Goal: Information Seeking & Learning: Learn about a topic

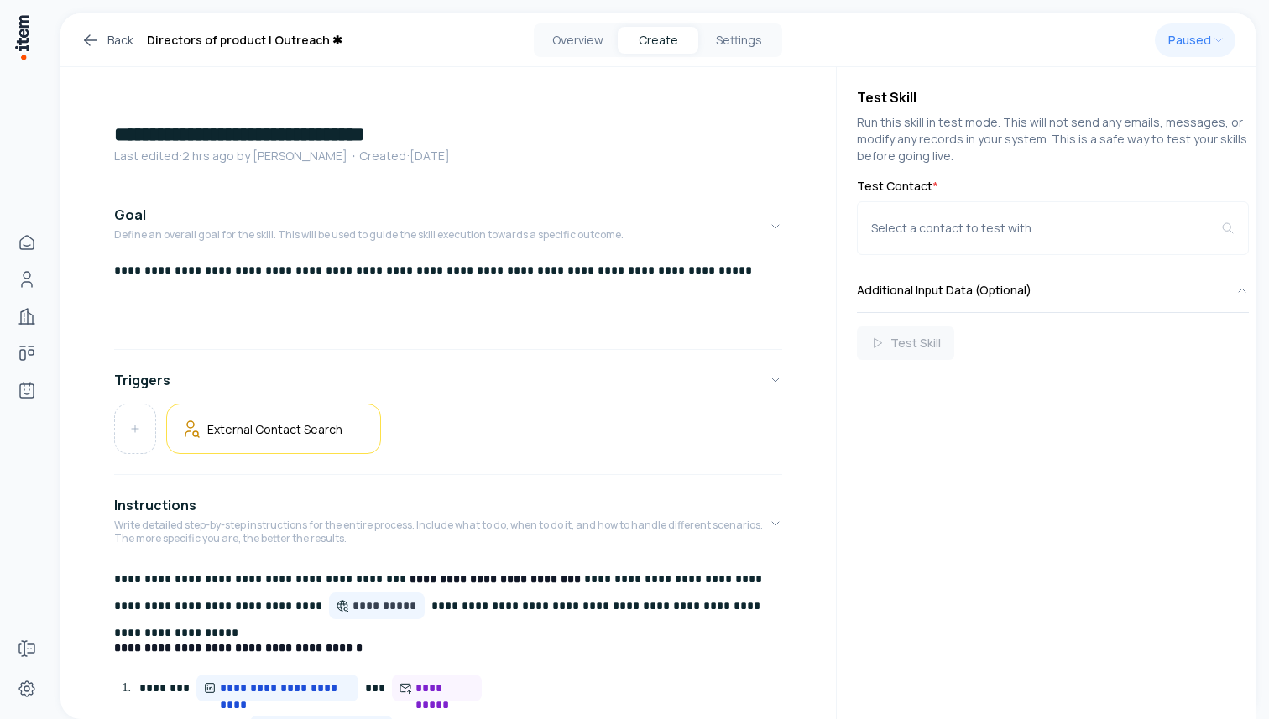
click at [88, 43] on icon at bounding box center [87, 42] width 5 height 5
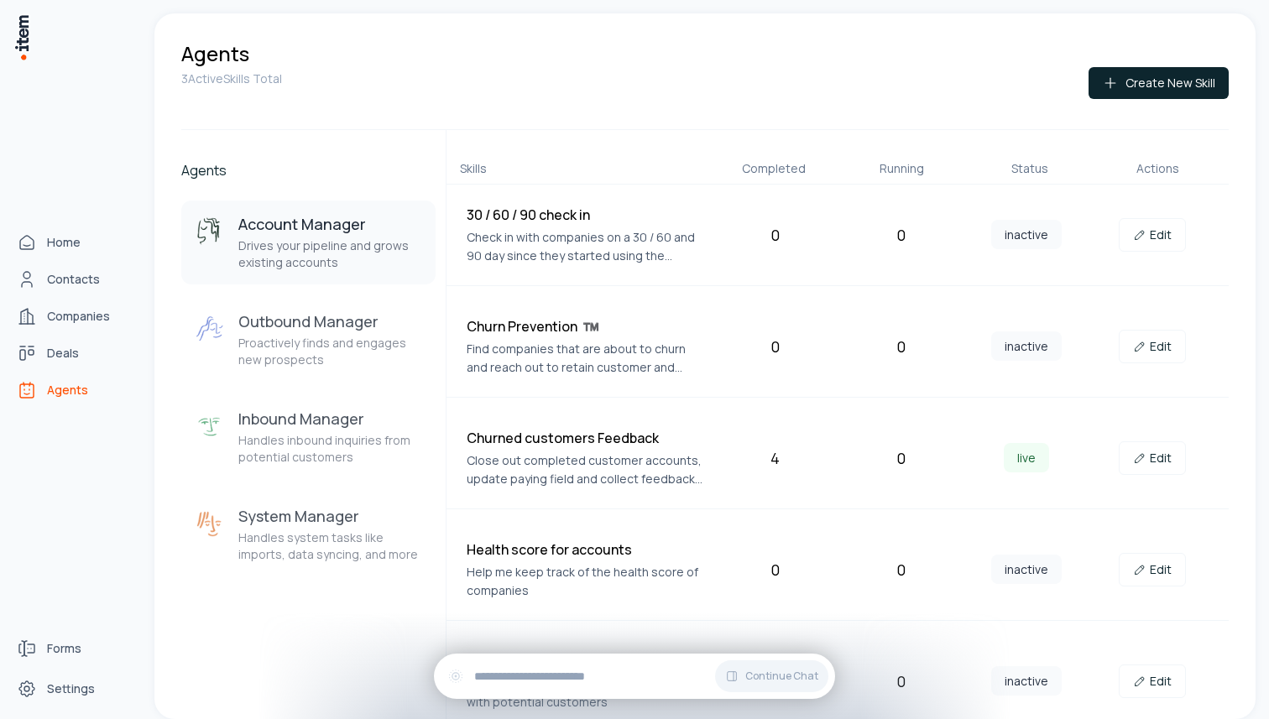
click at [14, 26] on img at bounding box center [21, 37] width 17 height 48
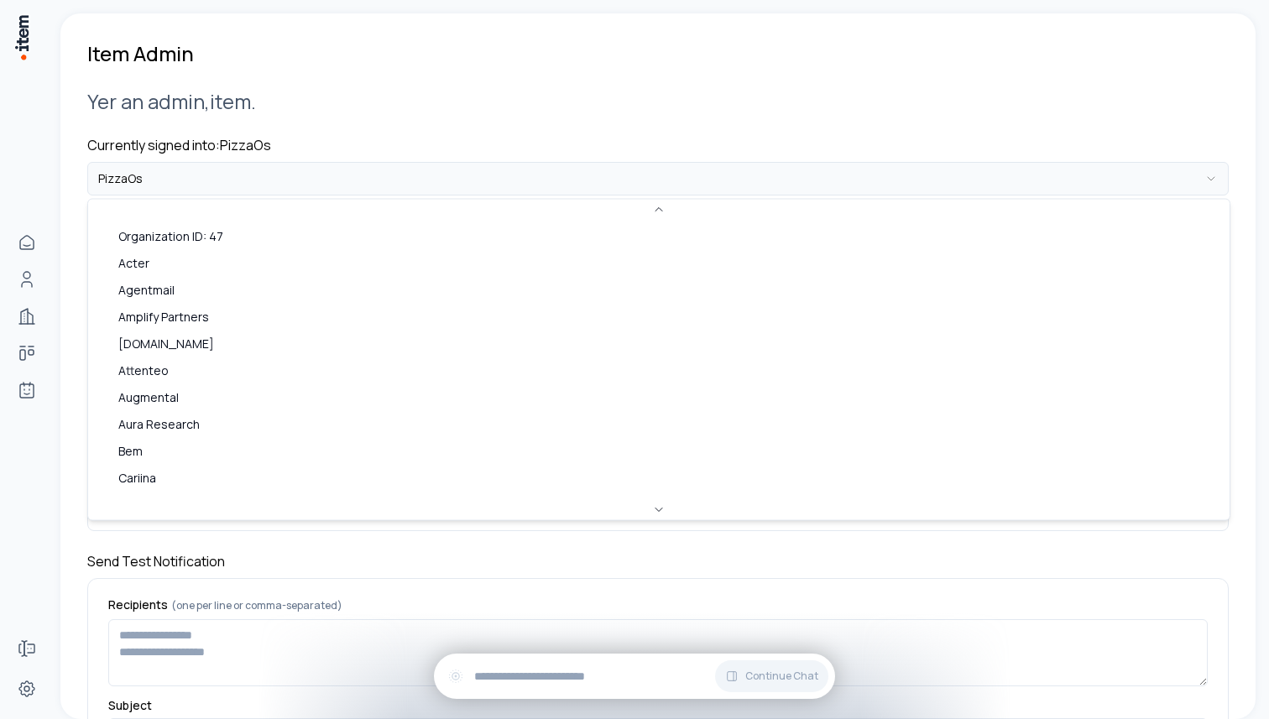
click at [256, 176] on html "**********" at bounding box center [634, 359] width 1269 height 719
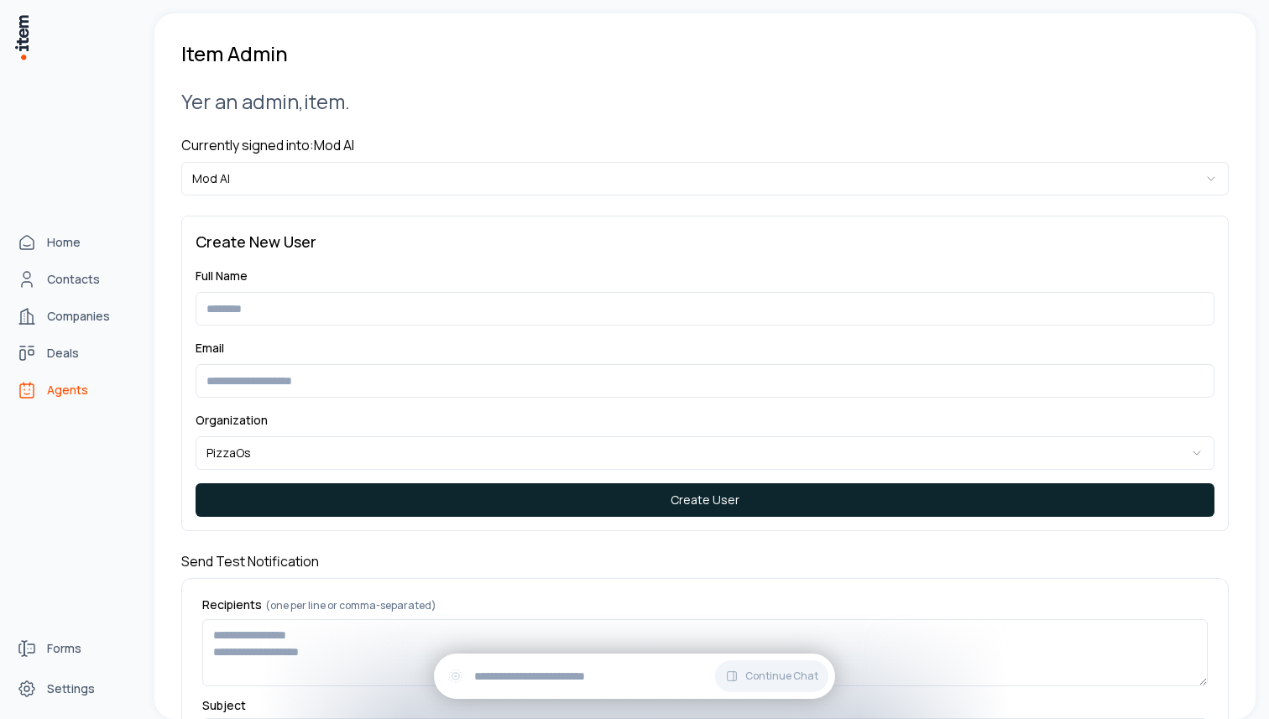
click at [36, 391] on icon "Agents" at bounding box center [27, 390] width 20 height 20
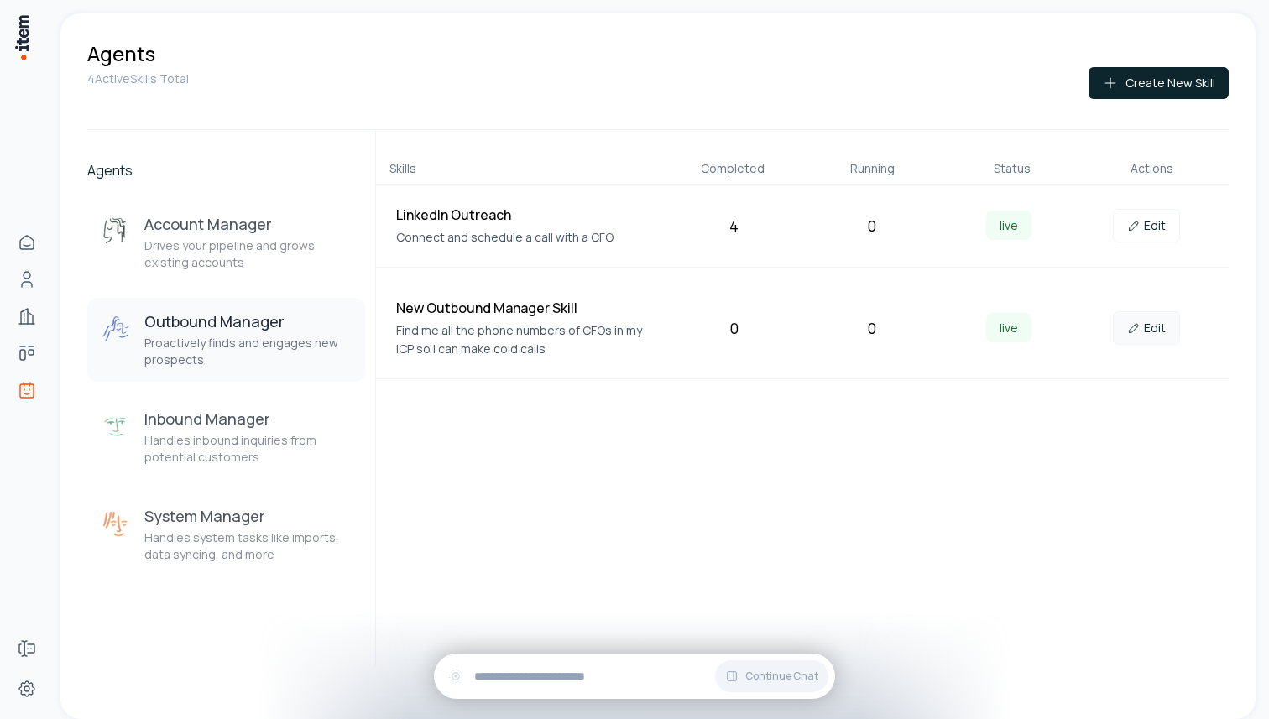
click at [1130, 331] on icon at bounding box center [1133, 327] width 13 height 13
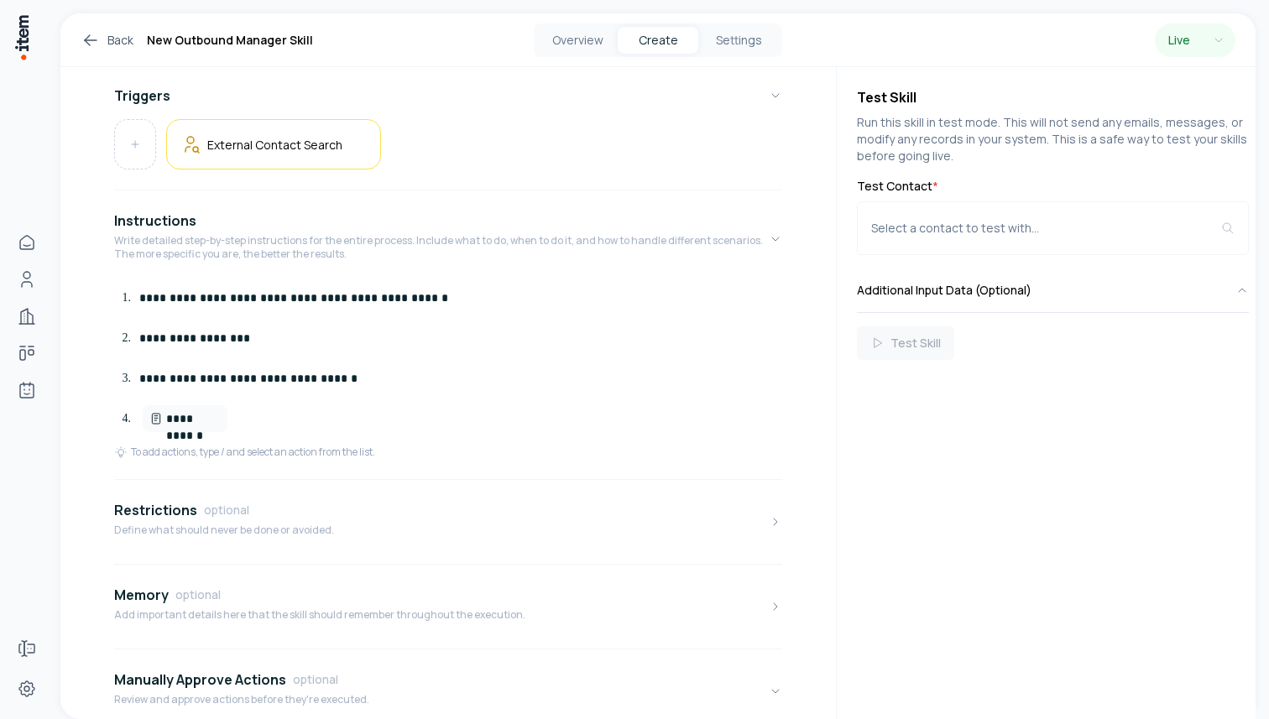
scroll to position [279, 0]
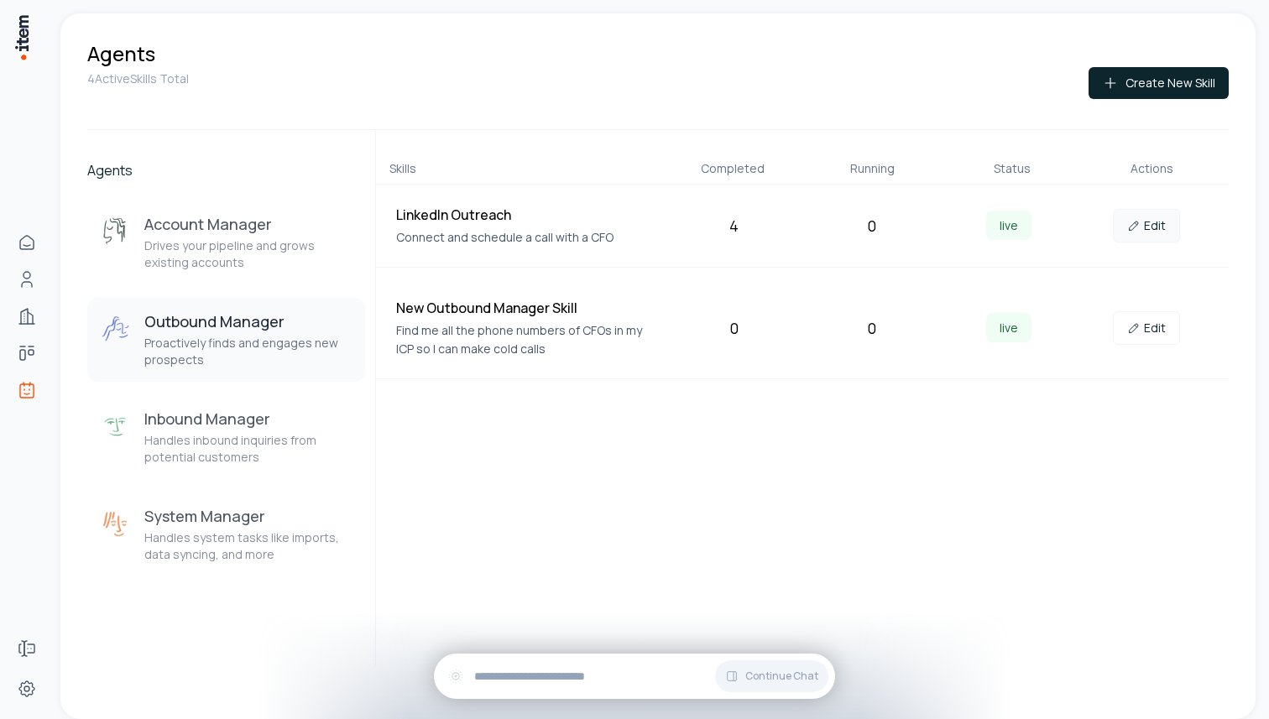
click at [1145, 229] on link "Edit" at bounding box center [1146, 226] width 67 height 34
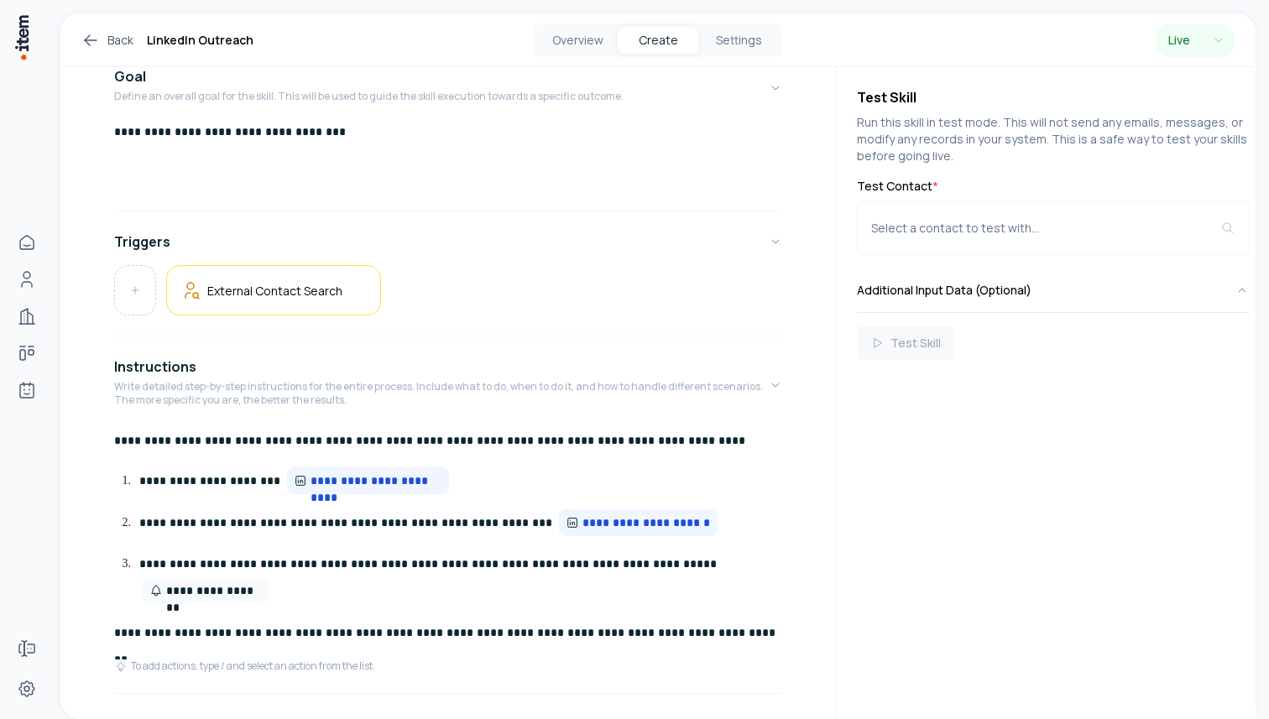
scroll to position [283, 0]
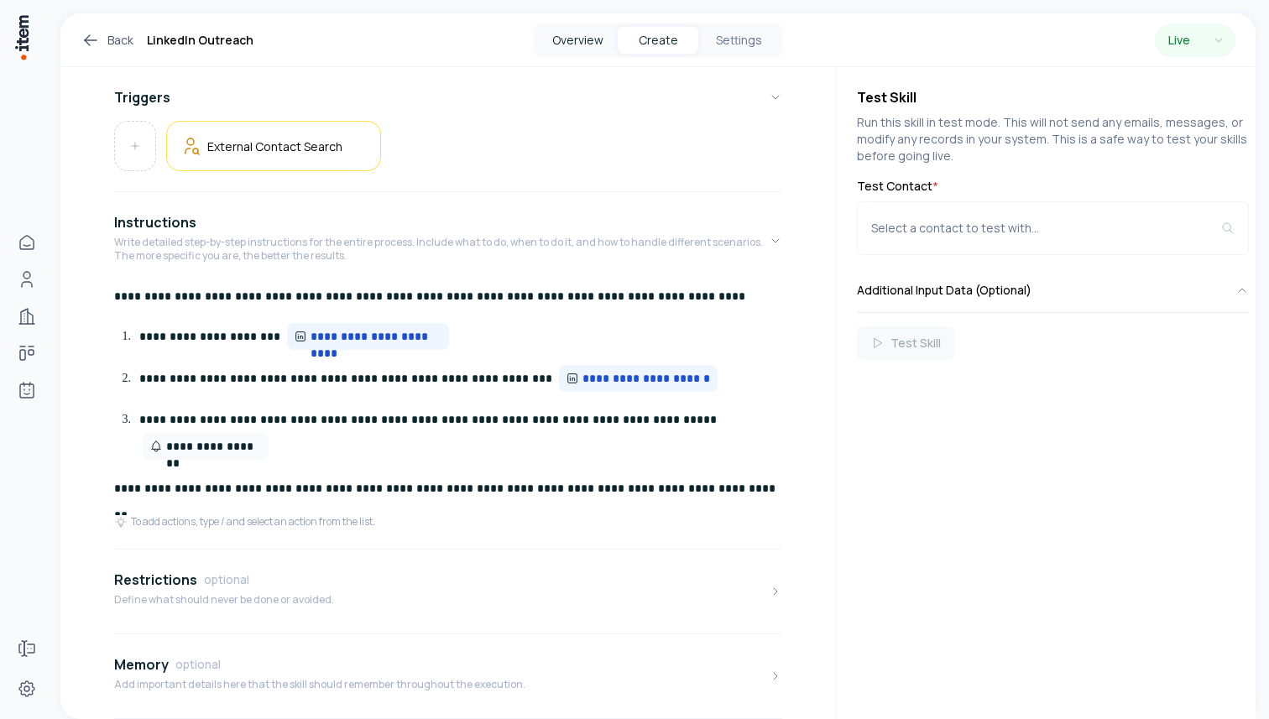
click at [573, 38] on button "Overview" at bounding box center [577, 40] width 81 height 27
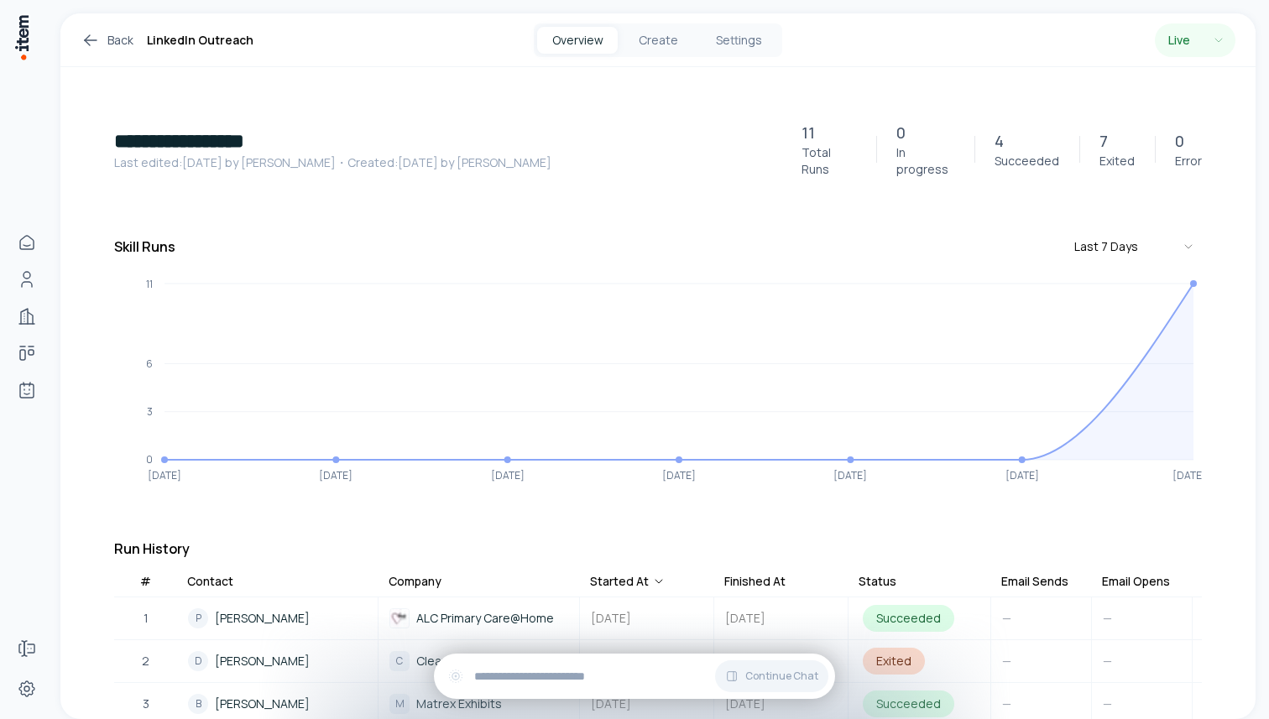
click at [97, 42] on icon at bounding box center [91, 40] width 20 height 20
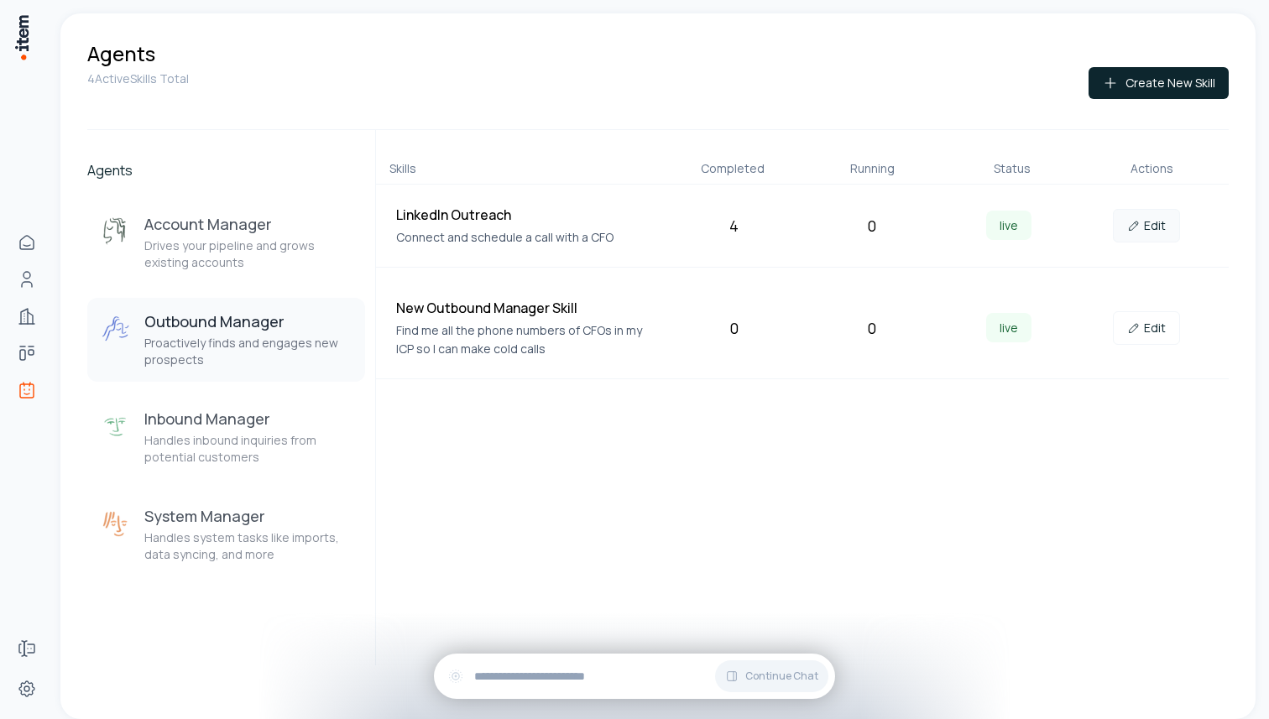
click at [1143, 222] on link "Edit" at bounding box center [1146, 226] width 67 height 34
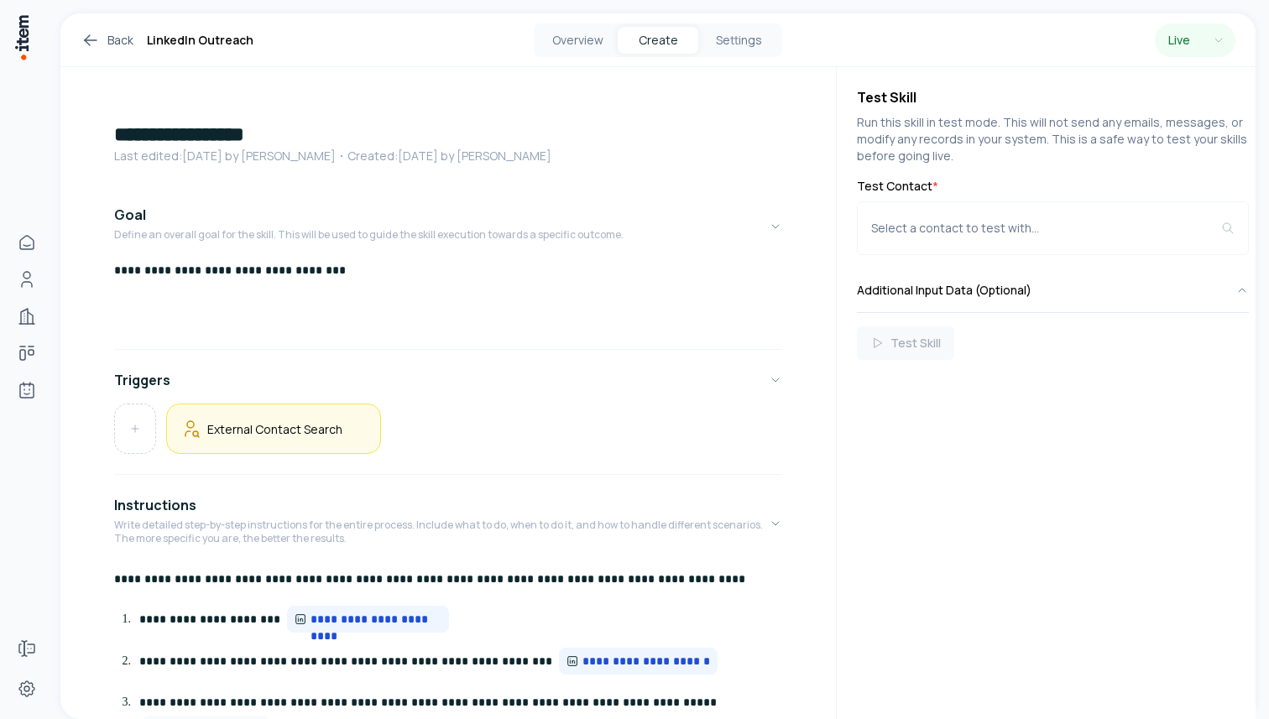
click at [326, 438] on div "External Contact Search" at bounding box center [273, 429] width 186 height 22
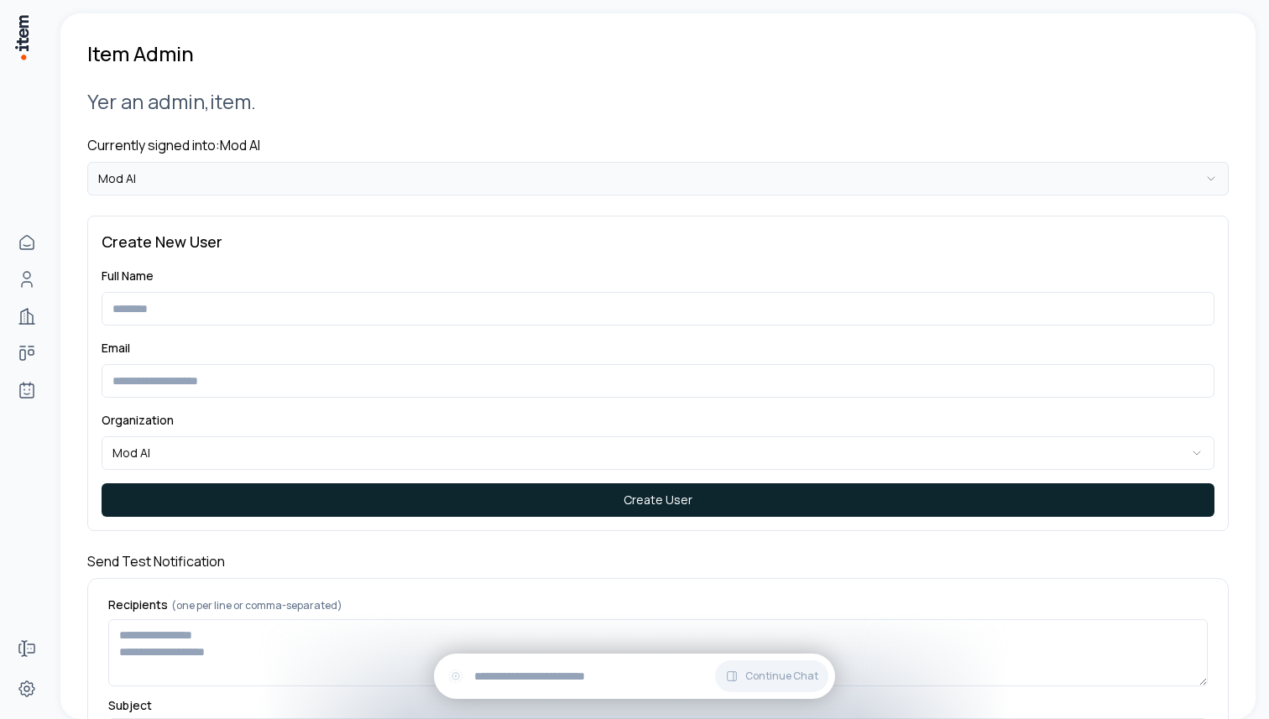
click at [292, 181] on html "**********" at bounding box center [634, 359] width 1269 height 719
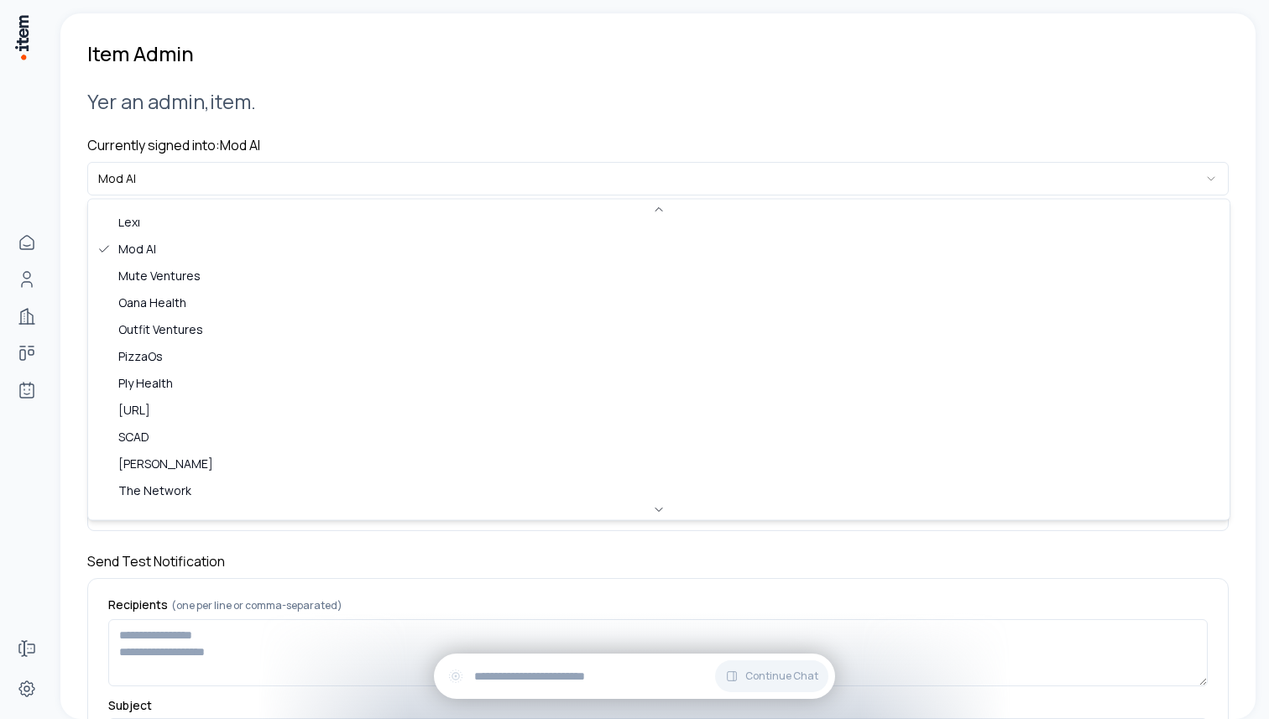
scroll to position [542, 0]
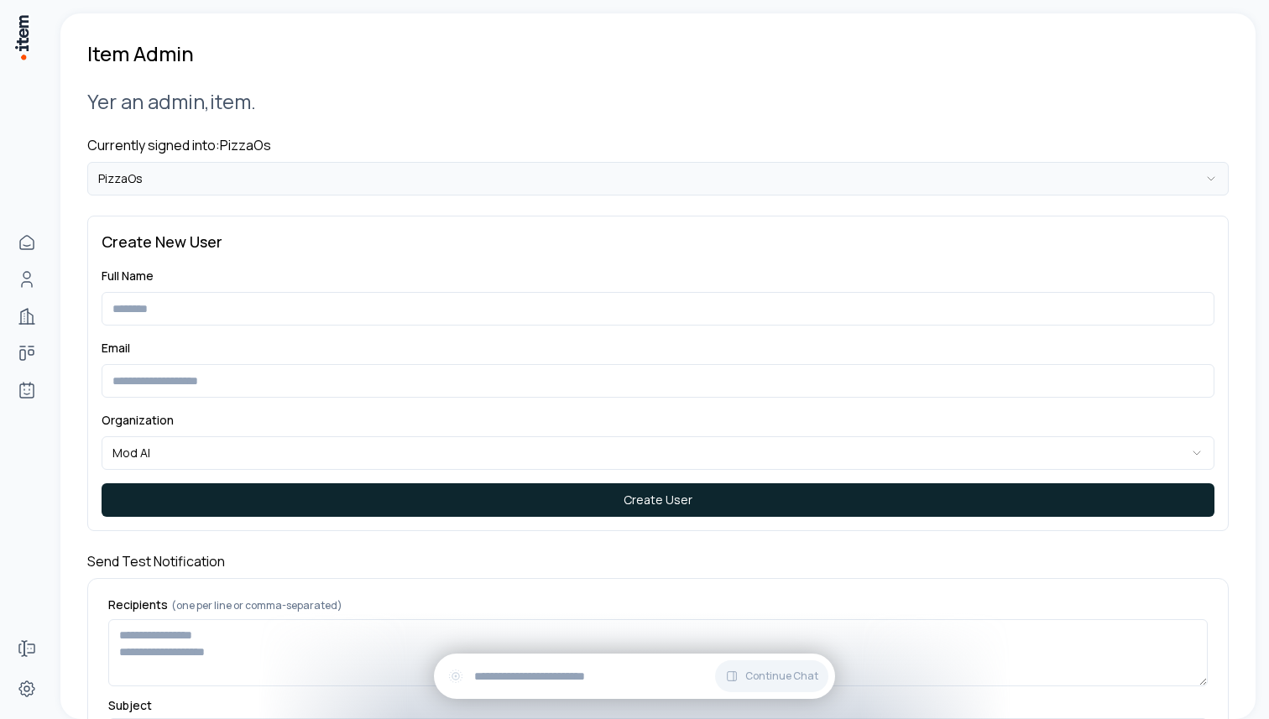
click at [326, 185] on html "**********" at bounding box center [634, 359] width 1269 height 719
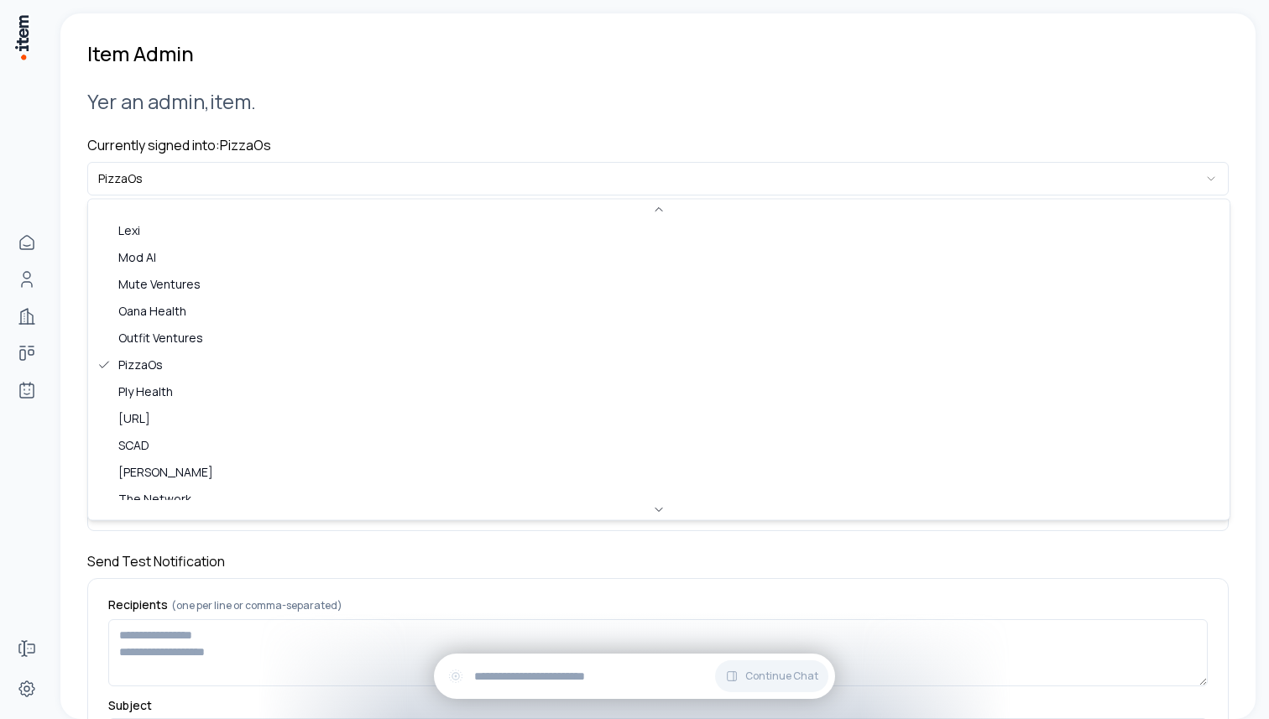
scroll to position [517, 0]
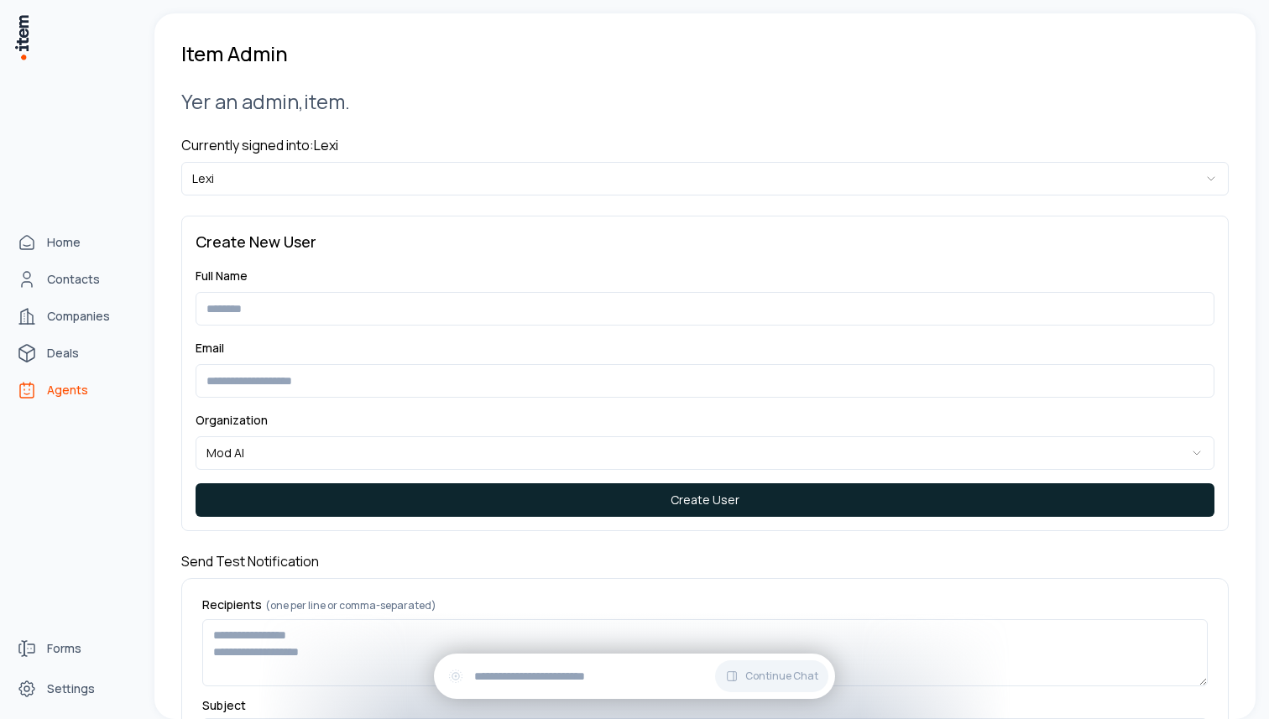
click at [79, 390] on span "Agents" at bounding box center [67, 390] width 41 height 17
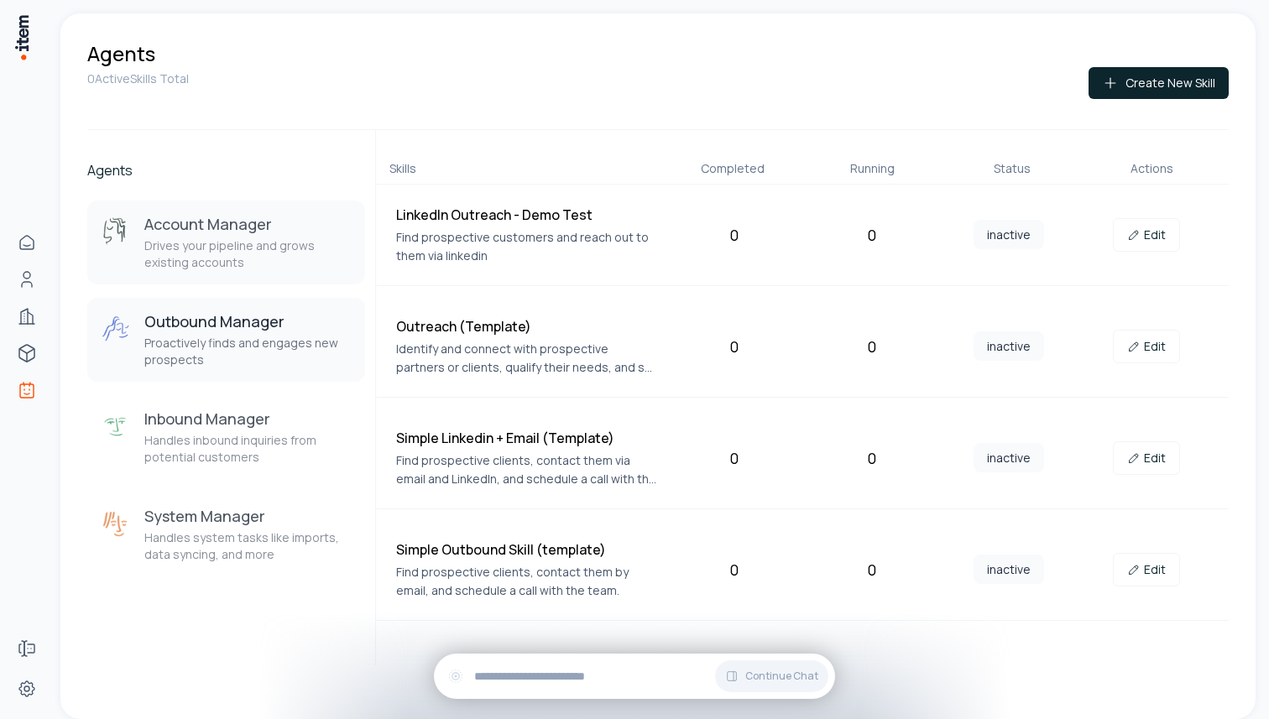
click at [275, 232] on h3 "Account Manager" at bounding box center [247, 224] width 207 height 20
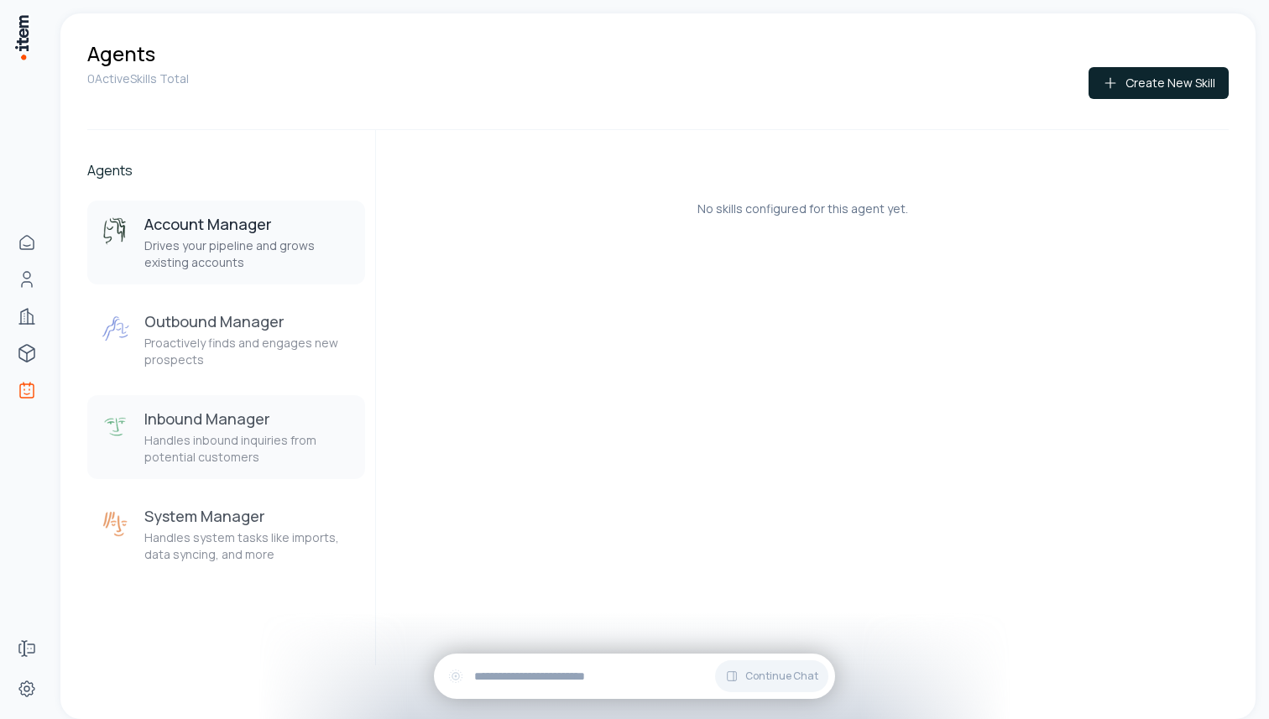
click at [275, 421] on h3 "Inbound Manager" at bounding box center [247, 419] width 207 height 20
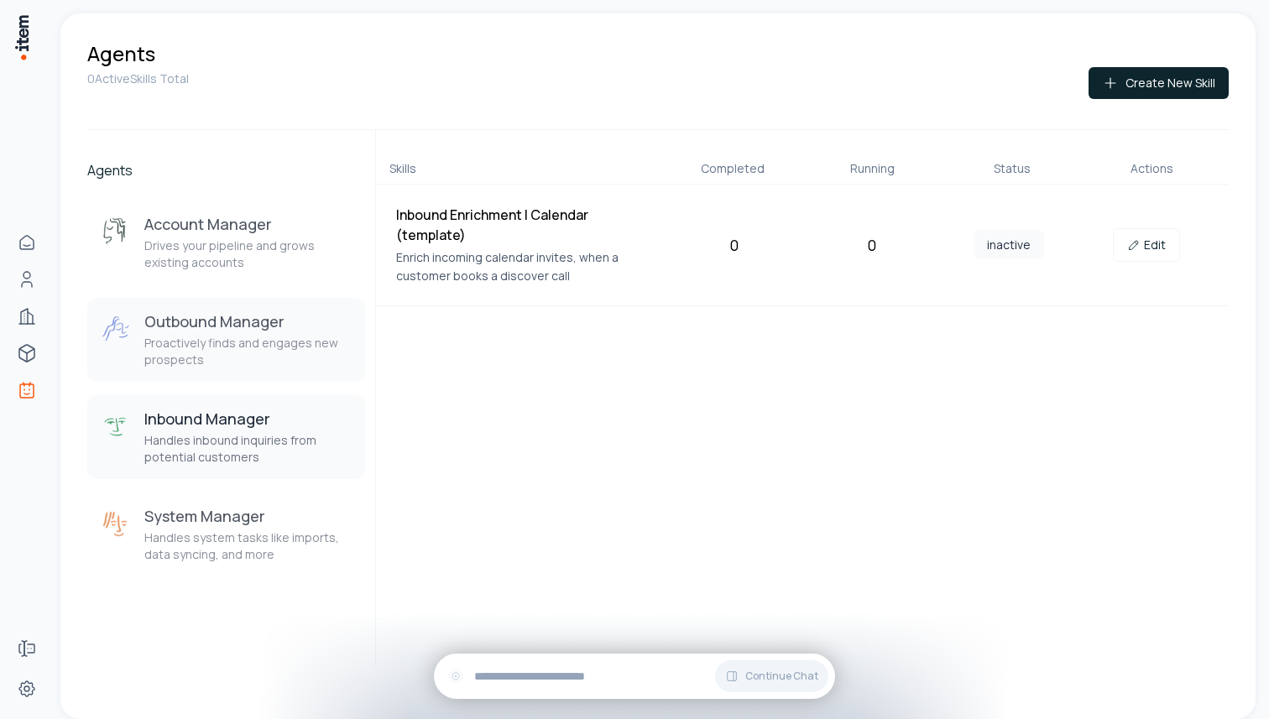
click at [264, 336] on p "Proactively finds and engages new prospects" at bounding box center [247, 352] width 207 height 34
